Goal: Information Seeking & Learning: Stay updated

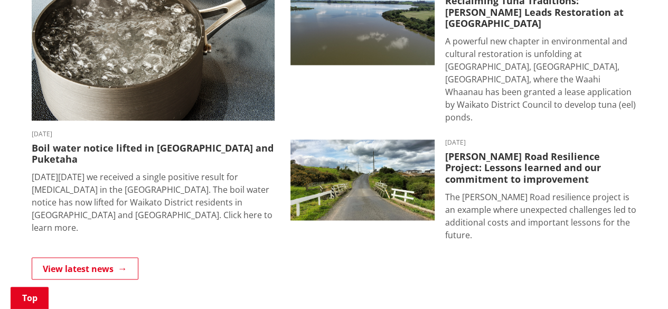
scroll to position [755, 0]
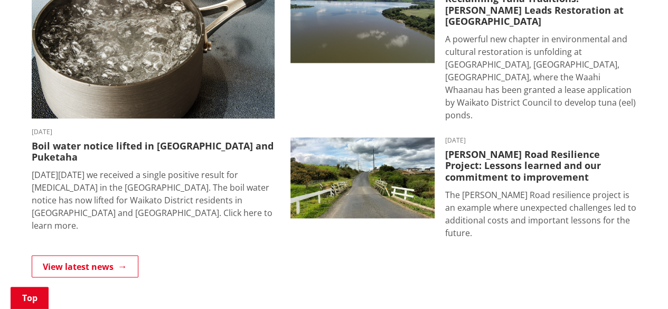
click at [667, 151] on html "Skip to content Toggle search Toggle navigation Services and facilities Recreat…" at bounding box center [334, 112] width 668 height 1735
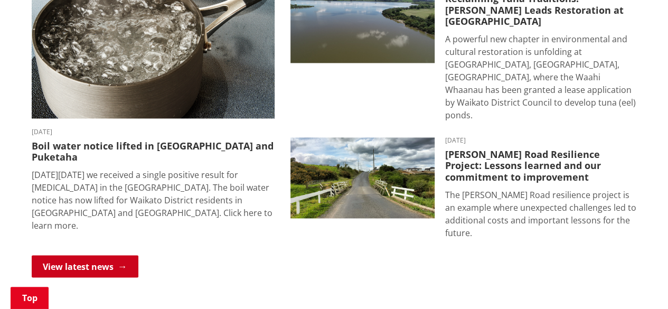
click at [133, 255] on link "View latest news" at bounding box center [85, 266] width 107 height 22
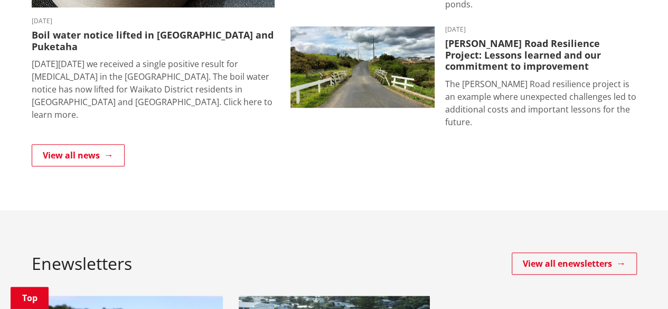
scroll to position [342, 0]
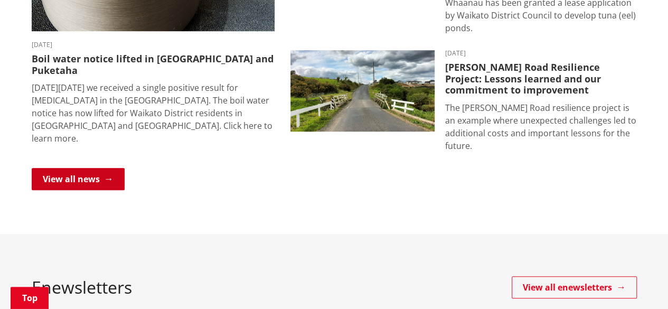
click at [101, 168] on link "View all news" at bounding box center [78, 179] width 93 height 22
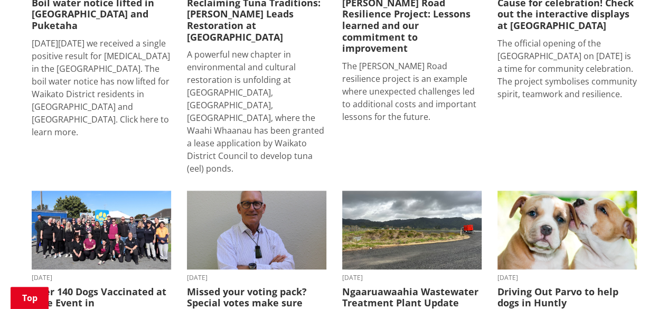
scroll to position [213, 0]
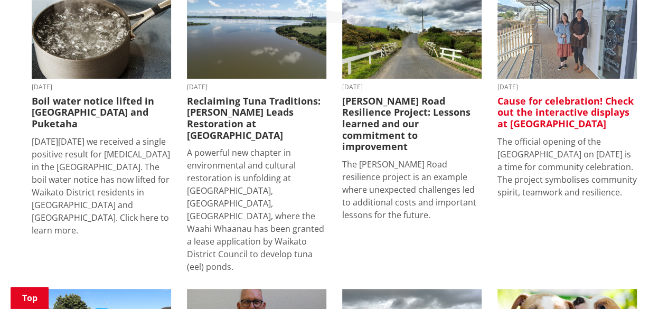
click at [556, 109] on h3 "Cause for celebration! Check out the interactive displays at [GEOGRAPHIC_DATA]" at bounding box center [566, 113] width 139 height 34
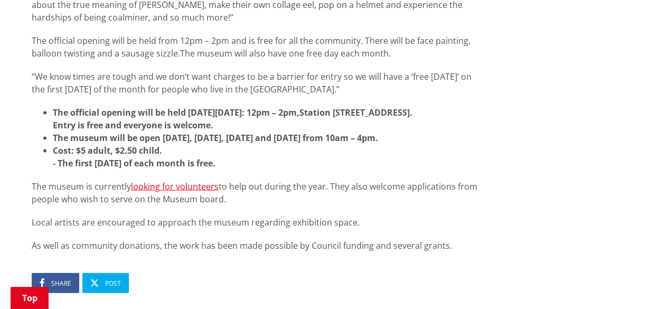
scroll to position [1014, 0]
